Goal: Obtain resource: Download file/media

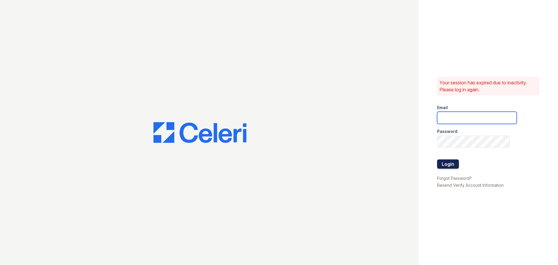
type input "[EMAIL_ADDRESS][DOMAIN_NAME]"
click at [448, 166] on button "Login" at bounding box center [448, 163] width 22 height 9
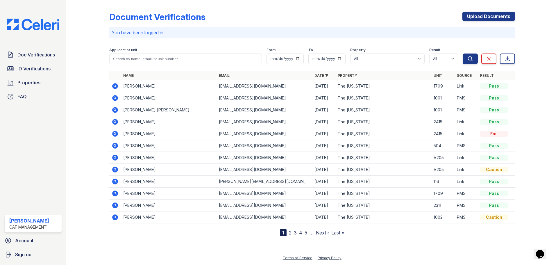
click at [114, 85] on icon at bounding box center [115, 86] width 6 height 6
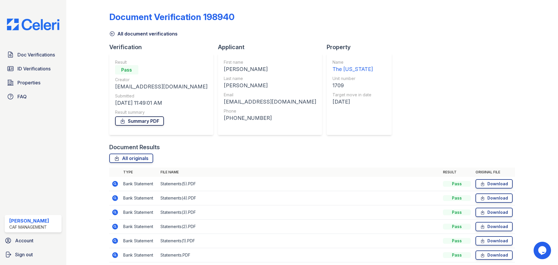
click at [137, 120] on link "Summary PDF" at bounding box center [139, 120] width 49 height 9
